Goal: Check status: Check status

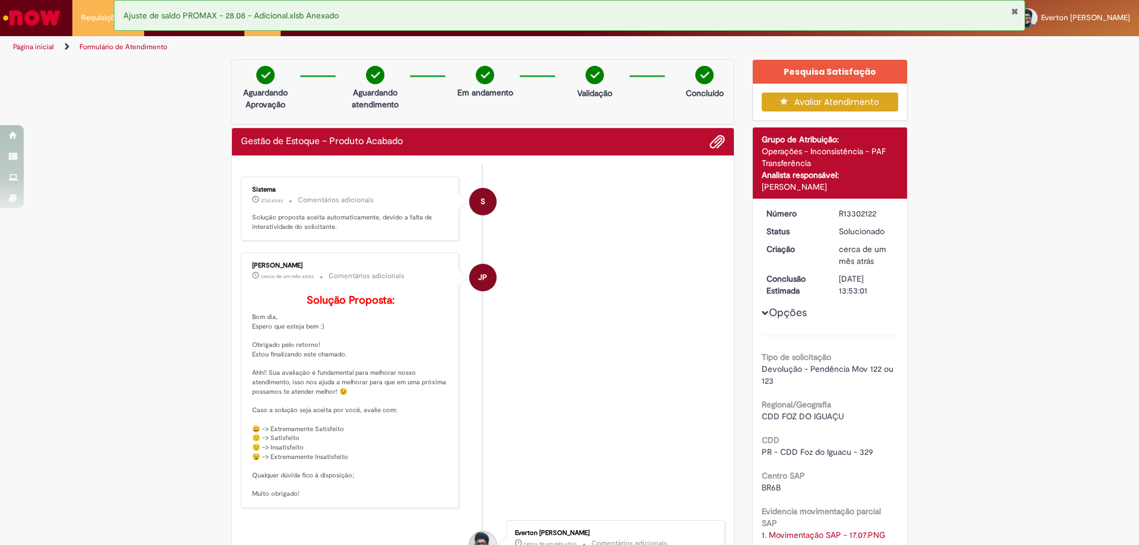
click at [602, 231] on li "S Sistema 23d atrás 23 dias atrás Comentários adicionais Solução proposta aceit…" at bounding box center [483, 209] width 484 height 65
click at [1015, 9] on button "Fechar Notificação" at bounding box center [1015, 11] width 8 height 9
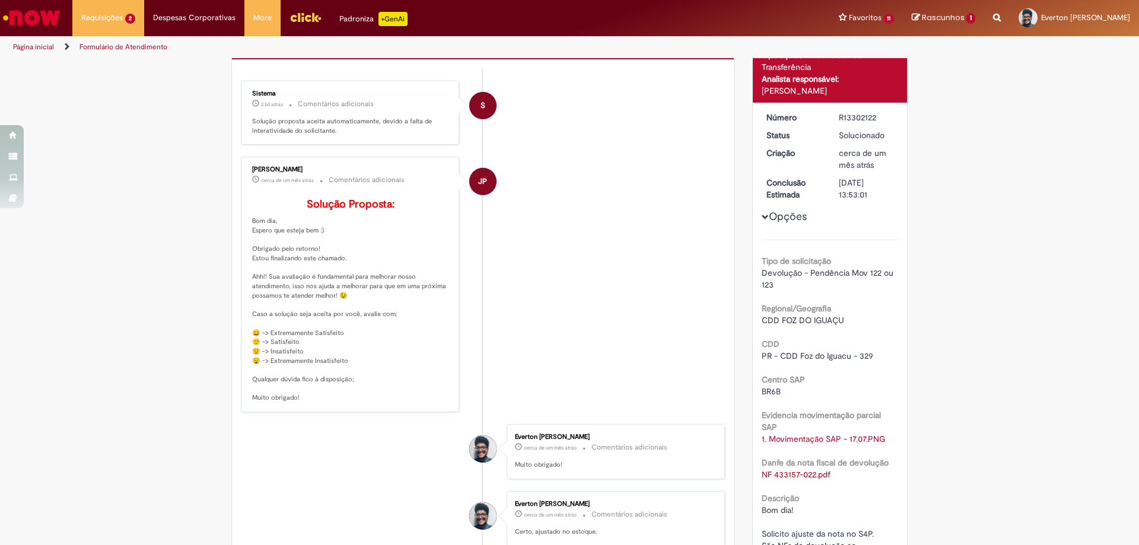
scroll to position [59, 0]
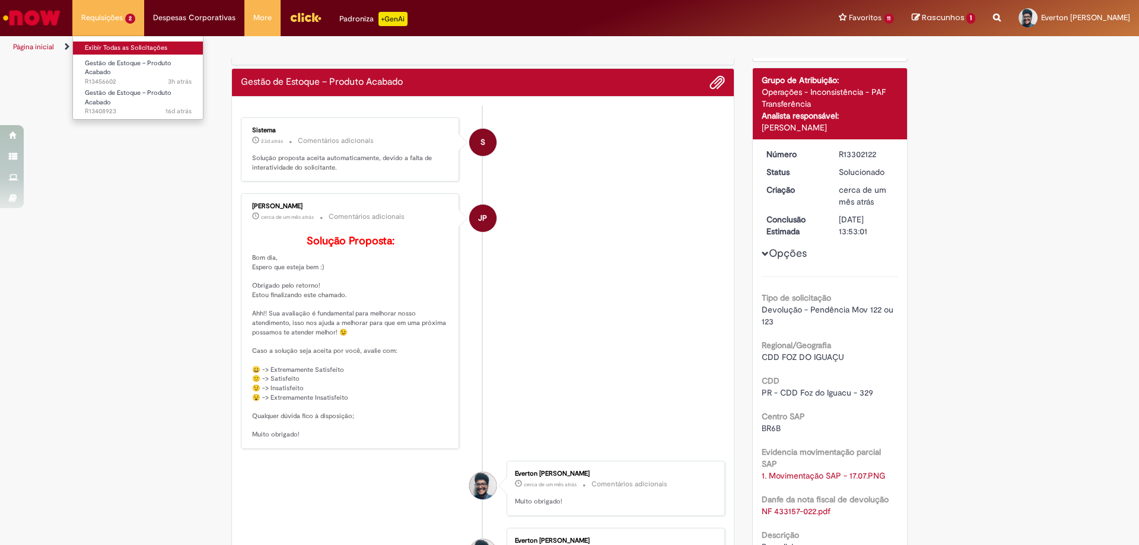
click at [132, 47] on link "Exibir Todas as Solicitações" at bounding box center [138, 48] width 131 height 13
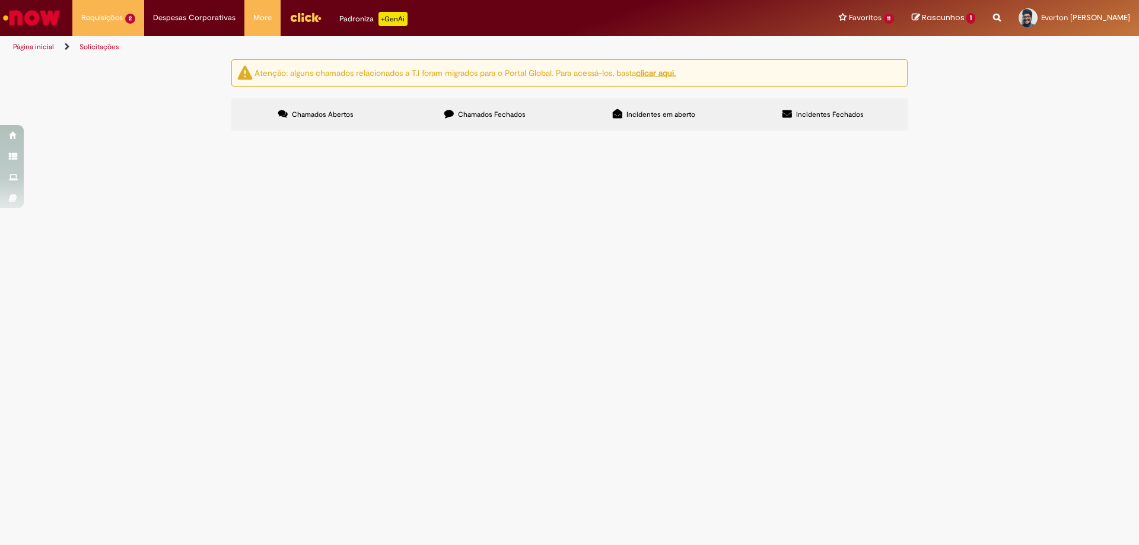
click at [471, 107] on label "Chamados Fechados" at bounding box center [485, 115] width 169 height 32
click at [1110, 134] on div "Atenção: alguns chamados relacionados a T.I foram migrados para o Portal Global…" at bounding box center [569, 96] width 1139 height 75
click at [974, 134] on div "Atenção: alguns chamados relacionados a T.I foram migrados para o Portal Global…" at bounding box center [569, 96] width 1139 height 75
click at [978, 134] on div "Atenção: alguns chamados relacionados a T.I foram migrados para o Portal Global…" at bounding box center [569, 96] width 1139 height 75
